Goal: Unclear

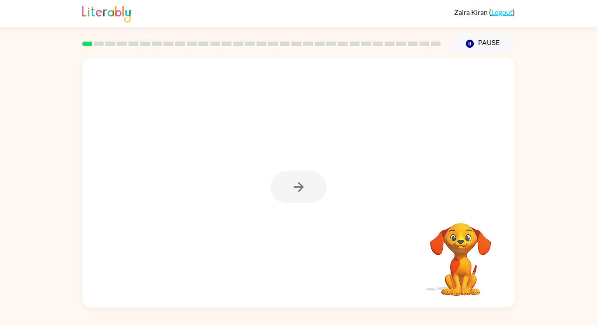
click at [260, 204] on div at bounding box center [298, 183] width 433 height 250
click at [297, 185] on div at bounding box center [299, 187] width 56 height 32
click at [297, 185] on icon "button" at bounding box center [298, 186] width 15 height 15
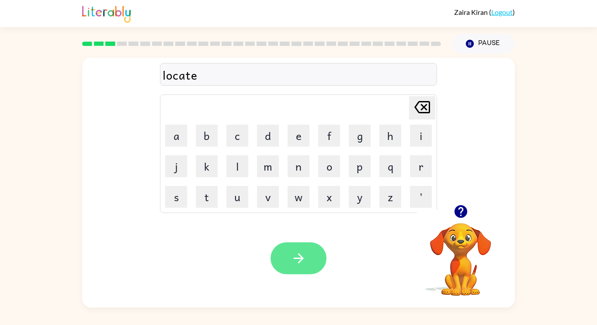
click at [289, 261] on button "button" at bounding box center [299, 258] width 56 height 32
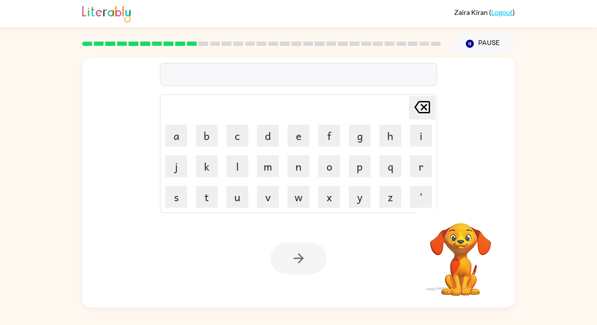
click at [304, 246] on div at bounding box center [299, 258] width 56 height 32
click at [307, 255] on div at bounding box center [299, 258] width 56 height 32
click at [306, 265] on div at bounding box center [299, 258] width 56 height 32
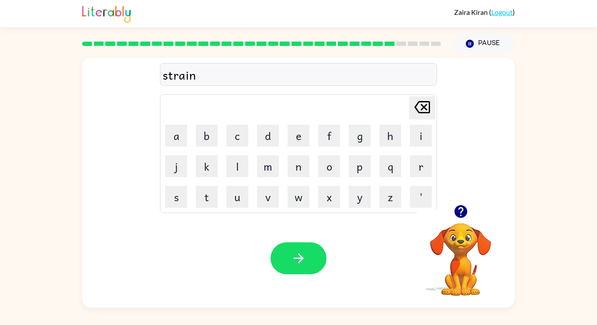
click at [295, 279] on div "Your browser must support playing .mp4 files to use Literably. Please try using…" at bounding box center [298, 258] width 433 height 98
click at [297, 261] on icon "button" at bounding box center [298, 258] width 15 height 15
click at [175, 73] on div "exellent" at bounding box center [299, 75] width 272 height 18
click at [174, 76] on div "exellent" at bounding box center [299, 75] width 272 height 18
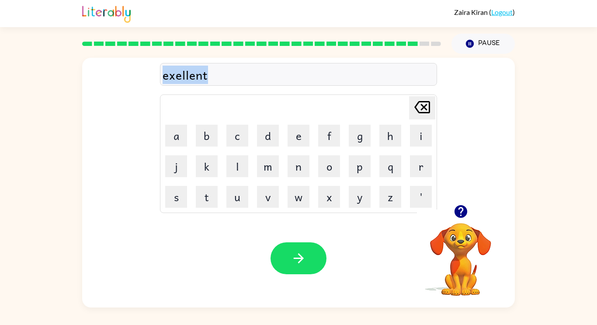
click at [177, 77] on div "exellent" at bounding box center [299, 75] width 272 height 18
click at [175, 77] on div "exellent" at bounding box center [299, 75] width 272 height 18
click at [219, 75] on div "exellent" at bounding box center [299, 75] width 272 height 18
